Goal: Task Accomplishment & Management: Manage account settings

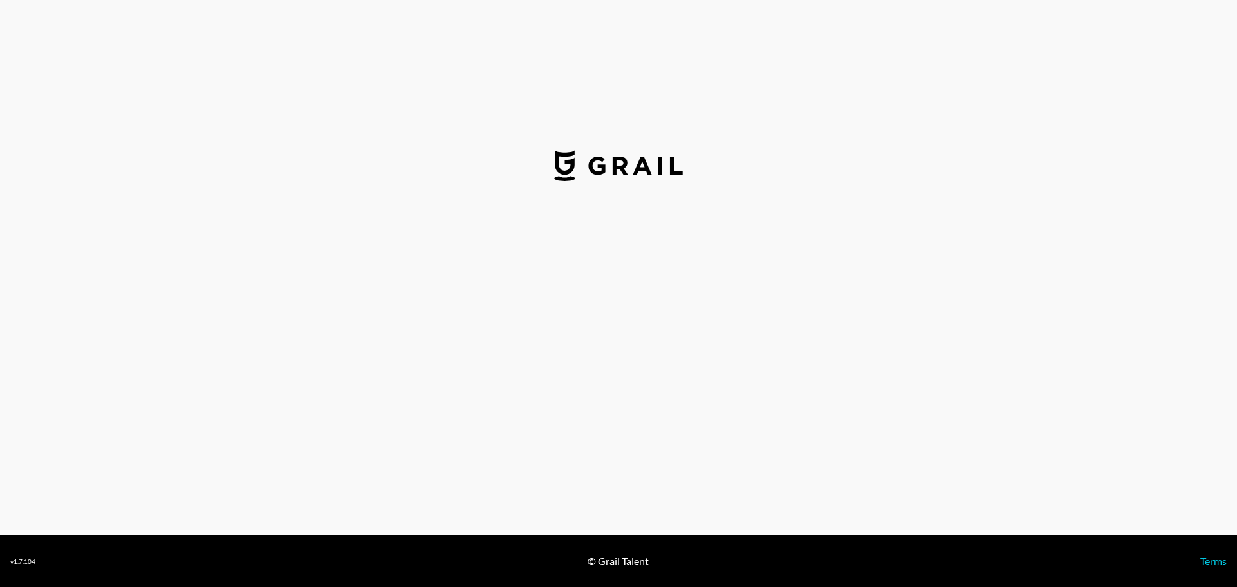
select select "USD"
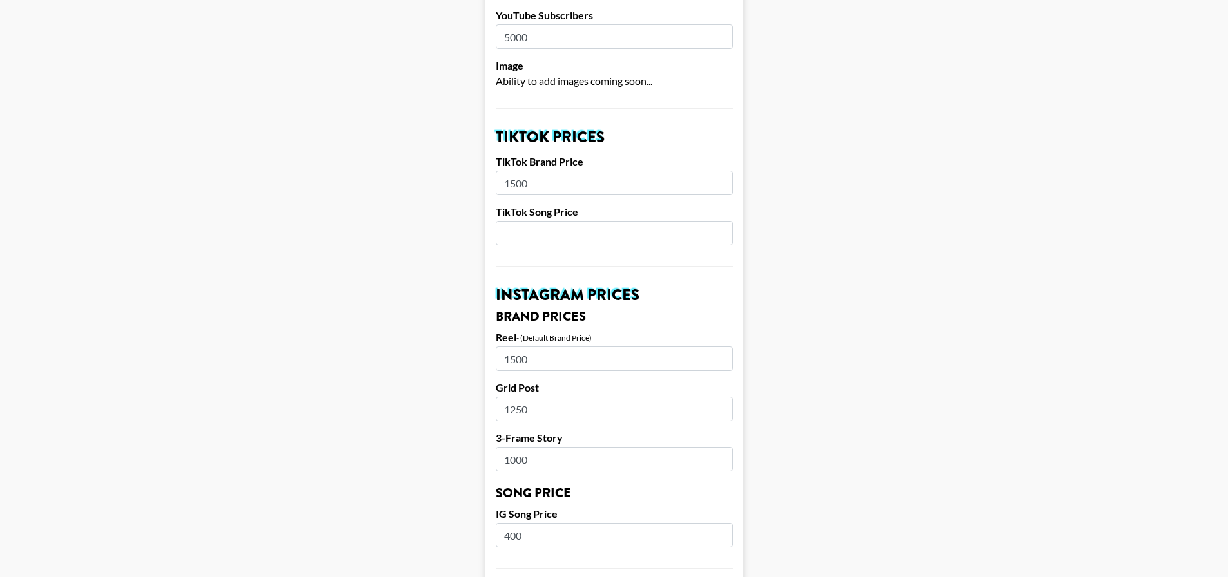
scroll to position [387, 0]
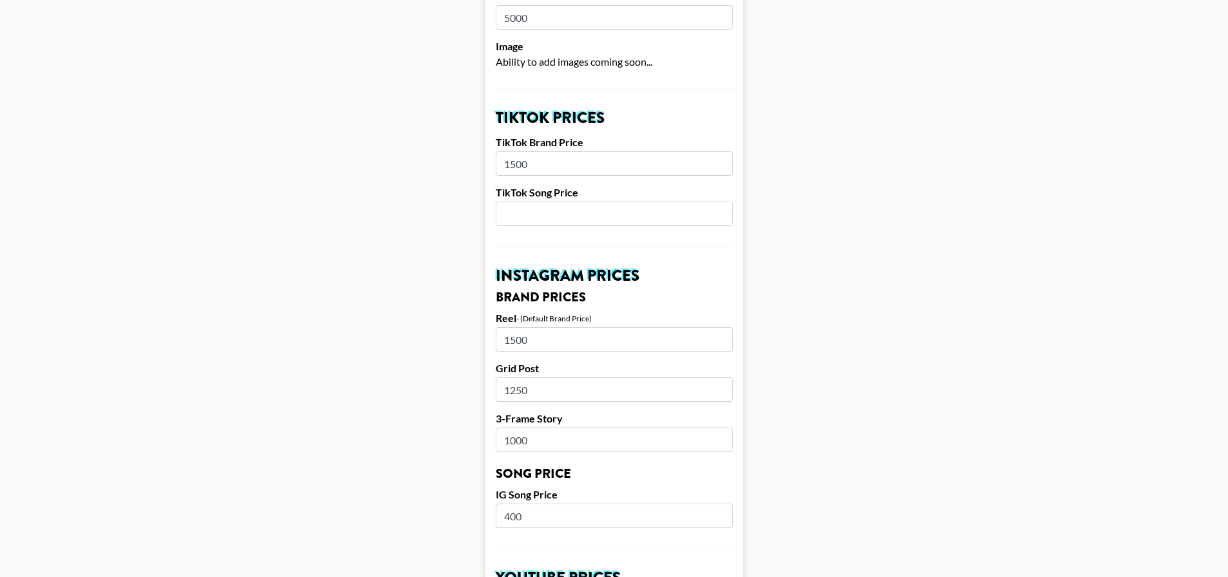
drag, startPoint x: 567, startPoint y: 318, endPoint x: 473, endPoint y: 315, distance: 94.1
click at [473, 315] on main "Airtable ID: recH9UdSKISCJoF0u Manager(s) taylor.chambers@grail-talent.com ​ Ti…" at bounding box center [613, 496] width 1207 height 1622
type input "6500"
drag, startPoint x: 575, startPoint y: 424, endPoint x: 512, endPoint y: 419, distance: 62.7
click at [512, 428] on input "1000" at bounding box center [614, 440] width 237 height 24
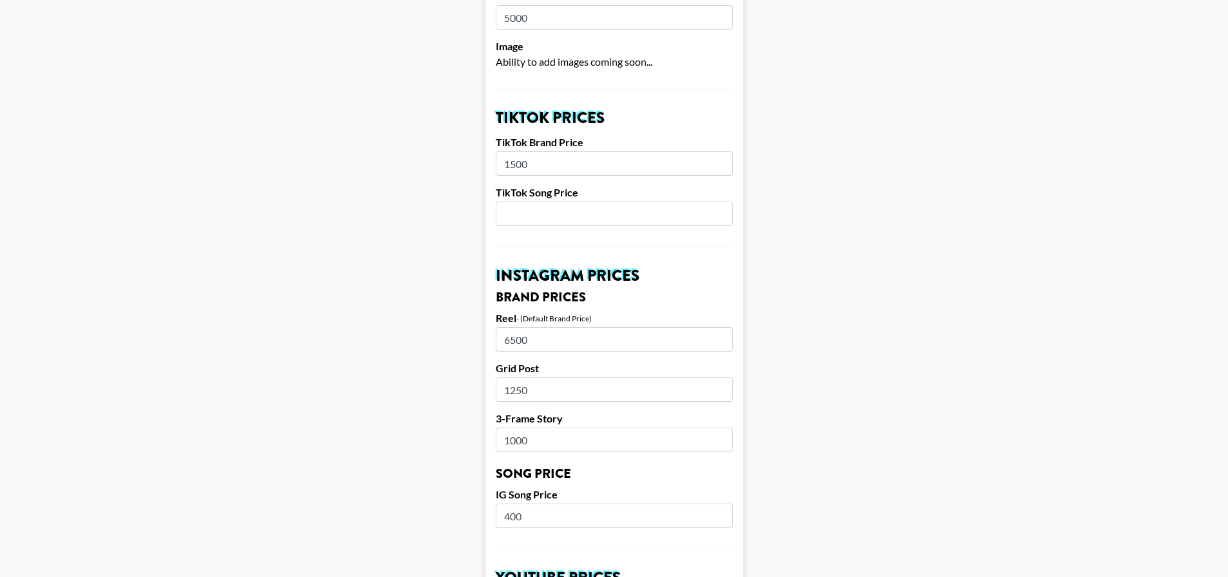
drag, startPoint x: 559, startPoint y: 374, endPoint x: 479, endPoint y: 374, distance: 80.6
click at [479, 374] on main "Airtable ID: recH9UdSKISCJoF0u Manager(s) taylor.chambers@grail-talent.com ​ Ti…" at bounding box center [613, 496] width 1207 height 1622
type input "5000"
click at [563, 428] on input "1000" at bounding box center [614, 440] width 237 height 24
drag, startPoint x: 600, startPoint y: 429, endPoint x: 502, endPoint y: 416, distance: 98.8
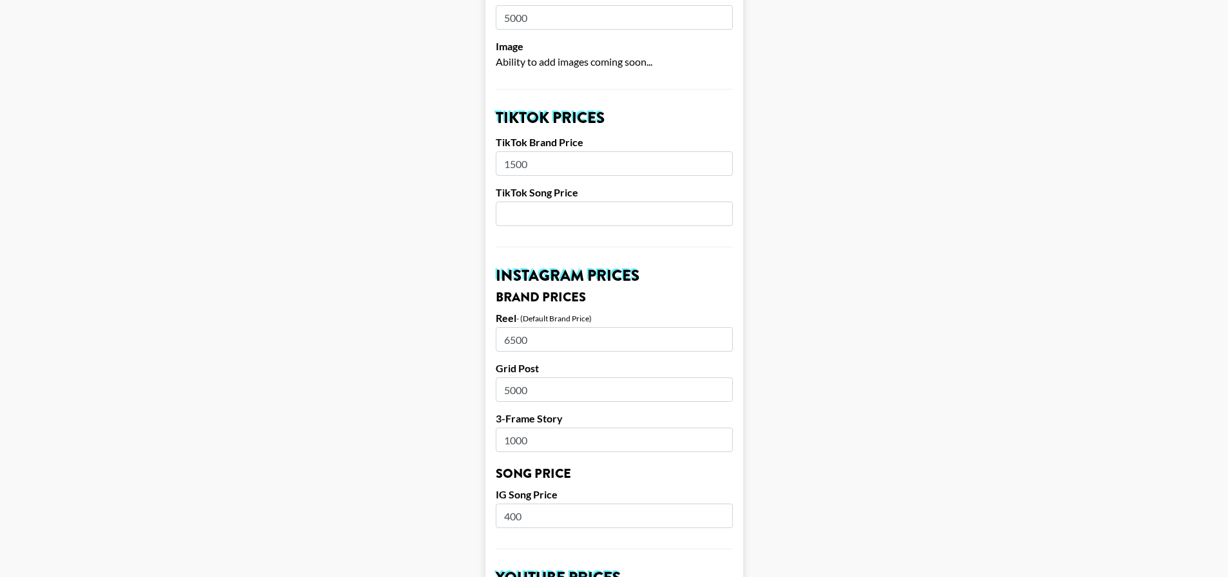
click at [502, 428] on input "1000" at bounding box center [614, 440] width 237 height 24
type input "2000"
drag, startPoint x: 555, startPoint y: 501, endPoint x: 496, endPoint y: 494, distance: 59.1
click at [496, 494] on form "Airtable ID: recH9UdSKISCJoF0u Manager(s) taylor.chambers@grail-talent.com ​ Ti…" at bounding box center [614, 496] width 258 height 1622
type input "300"
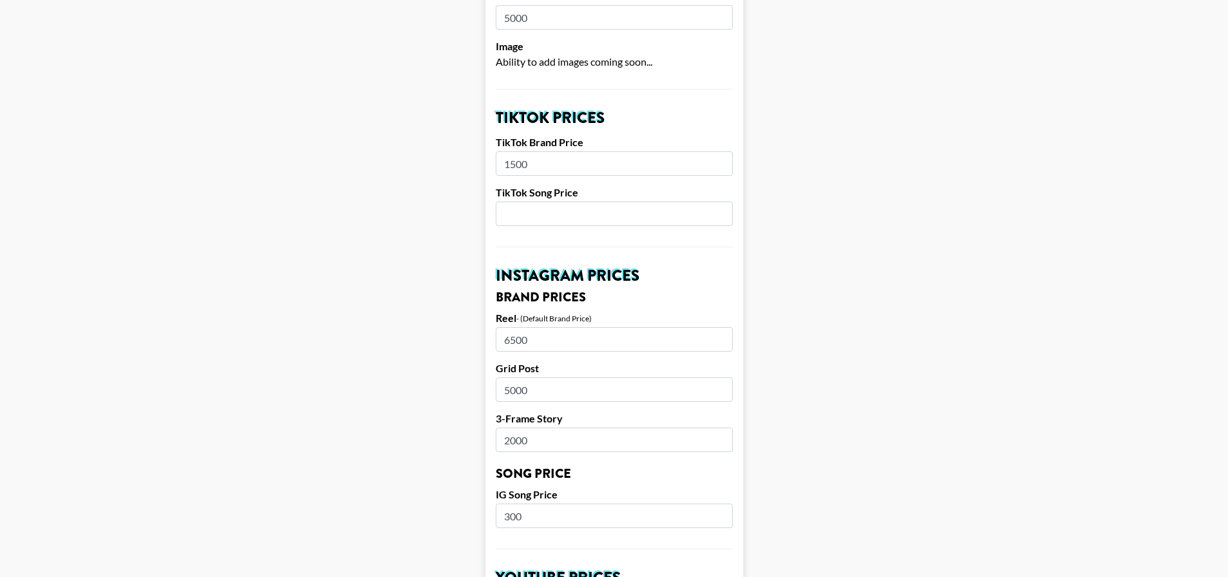
click at [715, 468] on form "Airtable ID: recH9UdSKISCJoF0u Manager(s) taylor.chambers@grail-talent.com ​ Ti…" at bounding box center [614, 496] width 258 height 1622
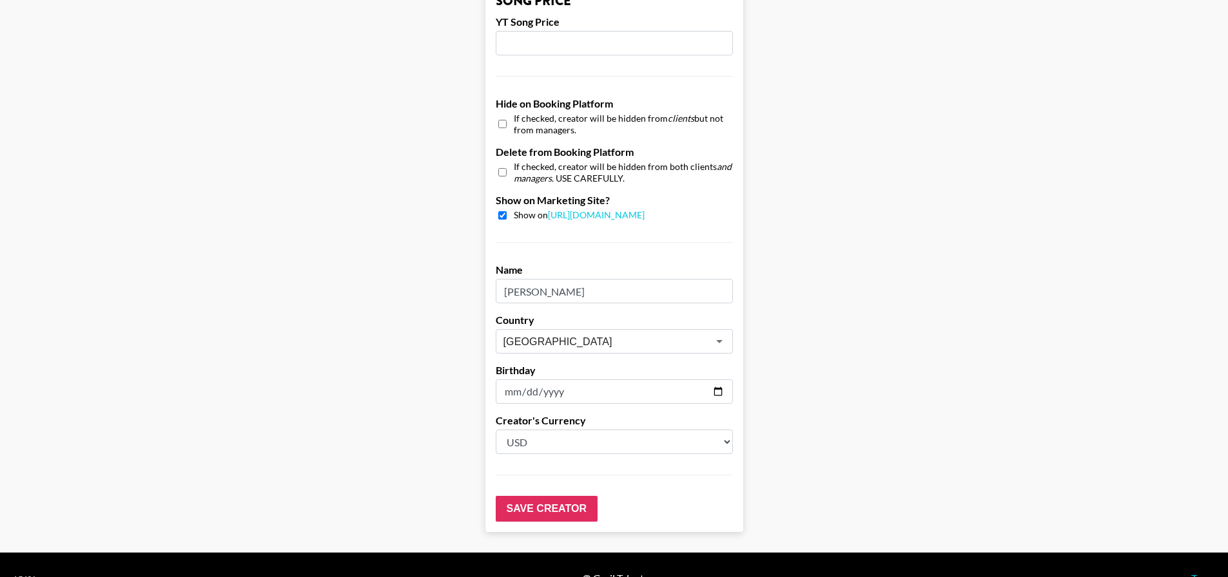
scroll to position [1171, 0]
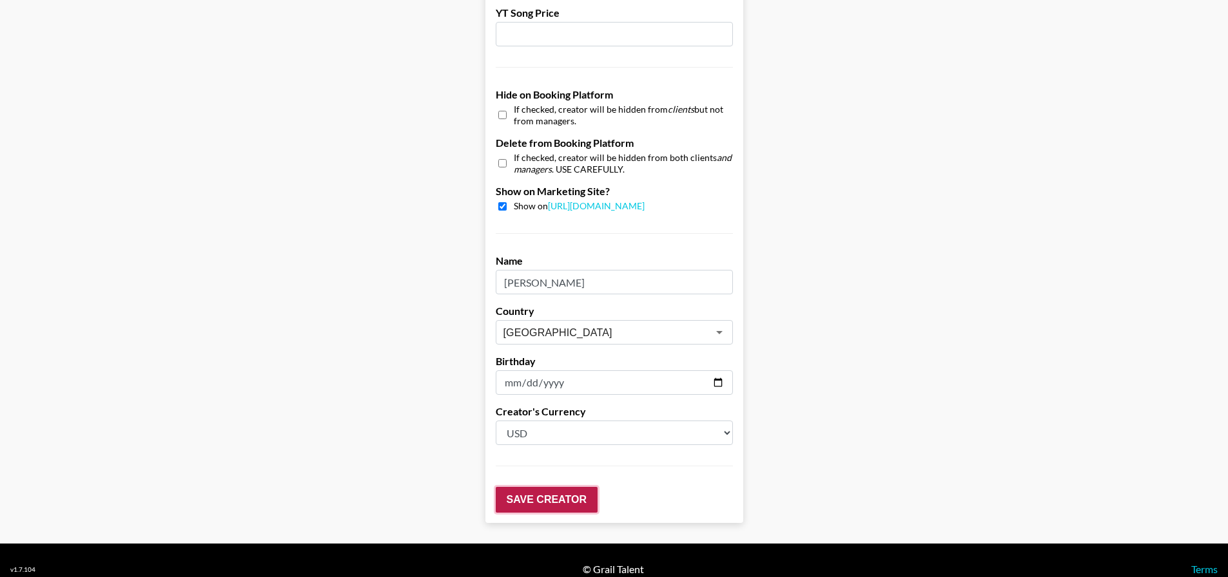
click at [594, 487] on input "Save Creator" at bounding box center [547, 500] width 102 height 26
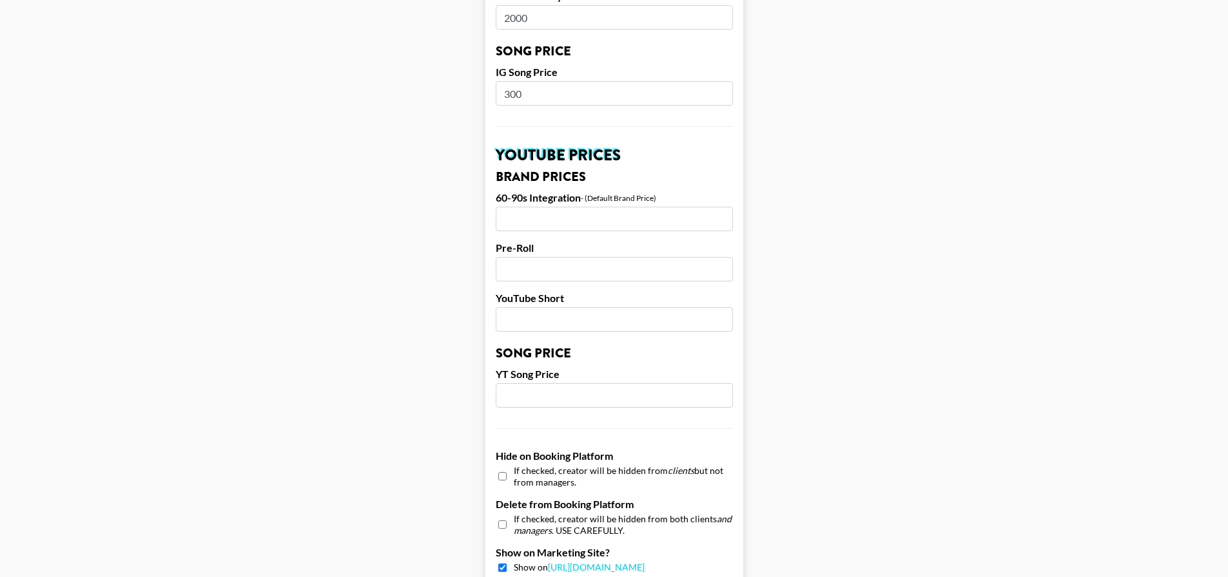
scroll to position [826, 0]
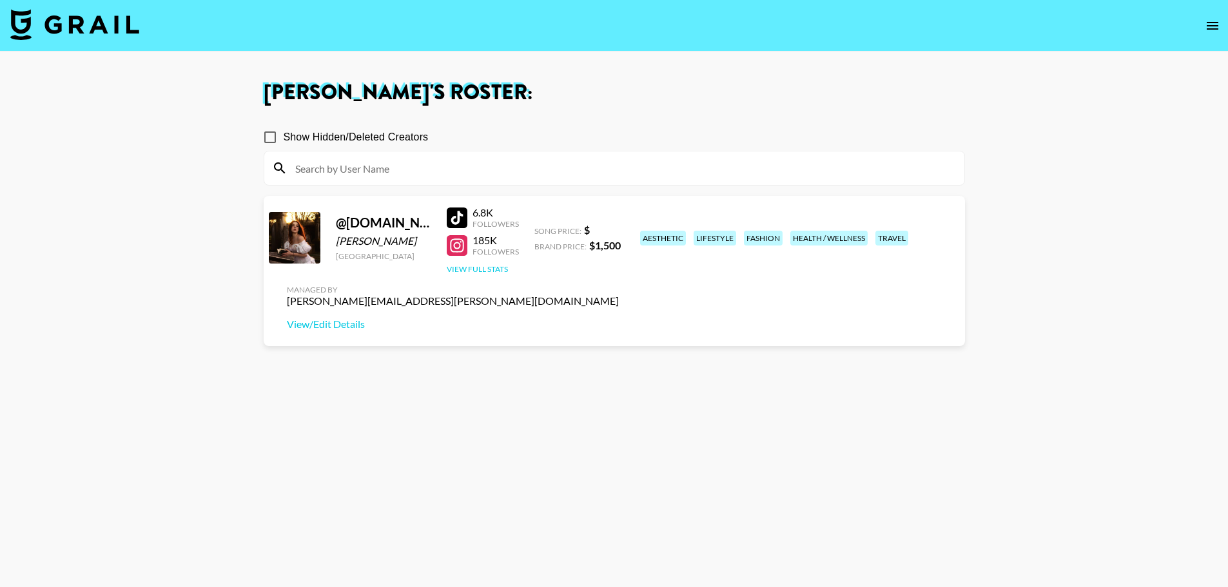
click at [486, 269] on button "View Full Stats" at bounding box center [477, 269] width 61 height 10
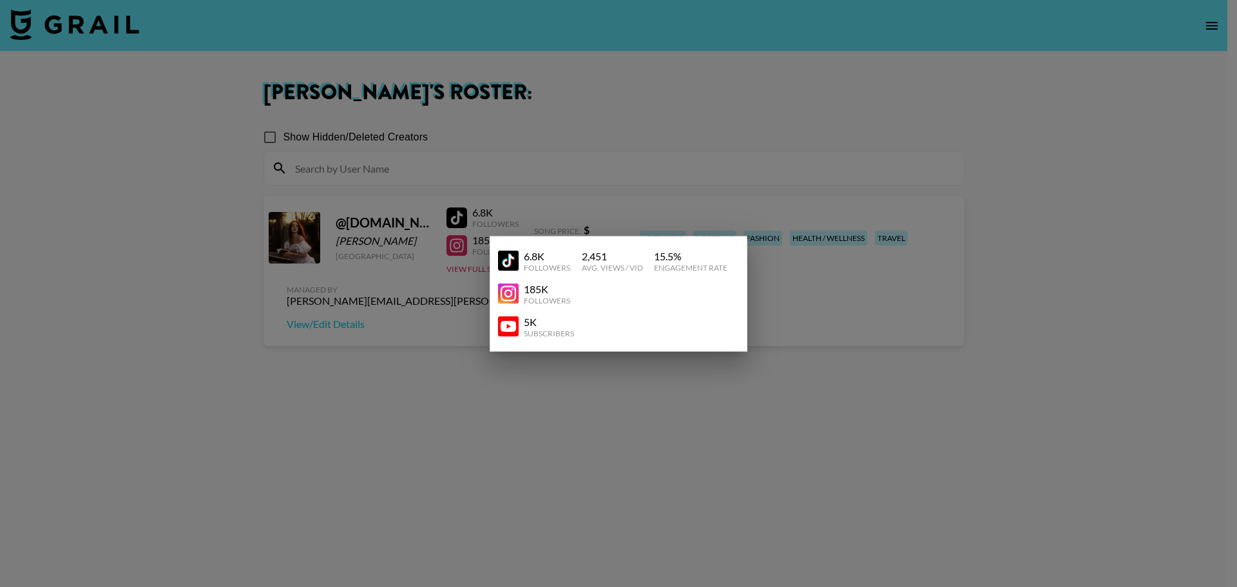
click at [802, 302] on div at bounding box center [618, 293] width 1237 height 587
